Goal: Transaction & Acquisition: Purchase product/service

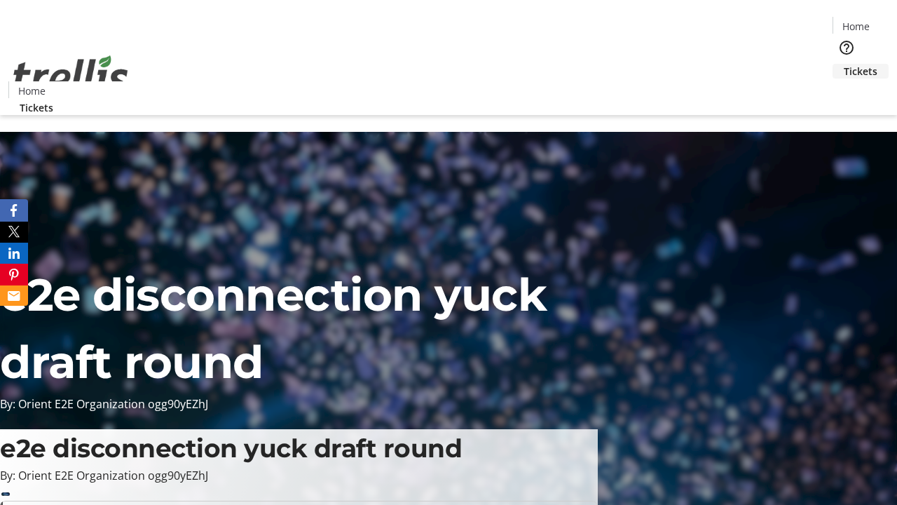
click at [844, 64] on span "Tickets" at bounding box center [861, 71] width 34 height 15
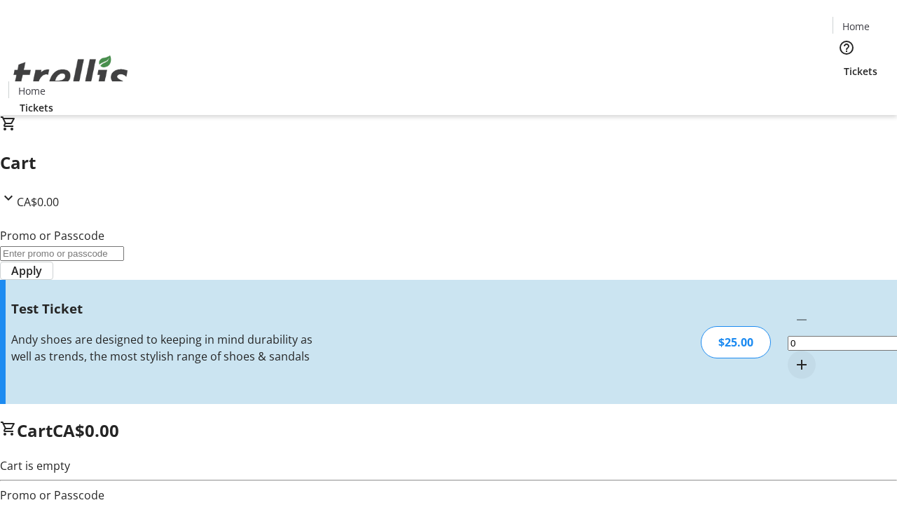
click at [794, 356] on mat-icon "Increment by one" at bounding box center [802, 364] width 17 height 17
type input "1"
